Goal: Task Accomplishment & Management: Use online tool/utility

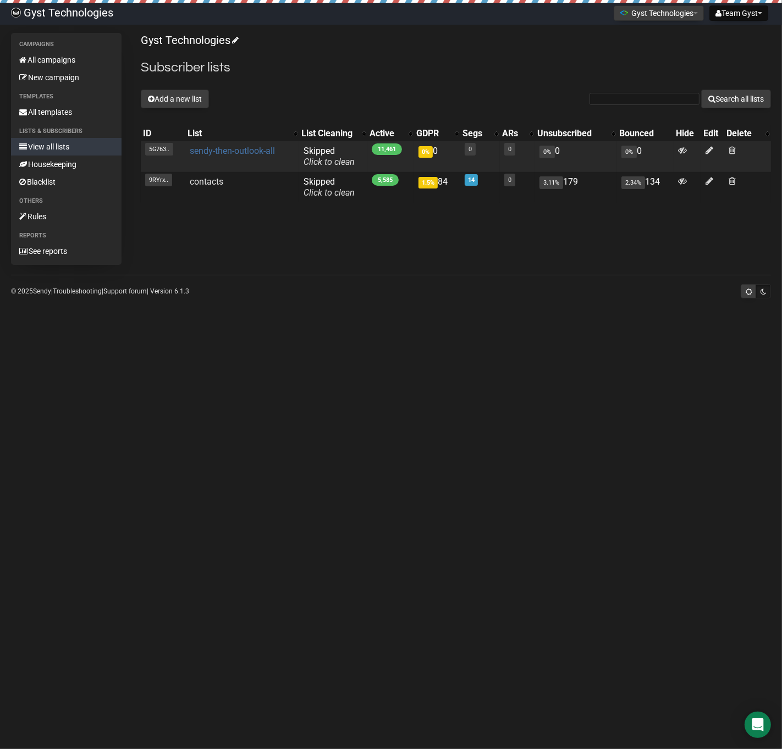
click at [233, 149] on link "sendy-then-outlook-all" at bounding box center [232, 151] width 85 height 10
click at [311, 162] on link "Click to clean" at bounding box center [328, 162] width 51 height 10
click at [257, 151] on link "sendy-then-outlook-all" at bounding box center [232, 151] width 85 height 10
